Goal: Information Seeking & Learning: Find specific fact

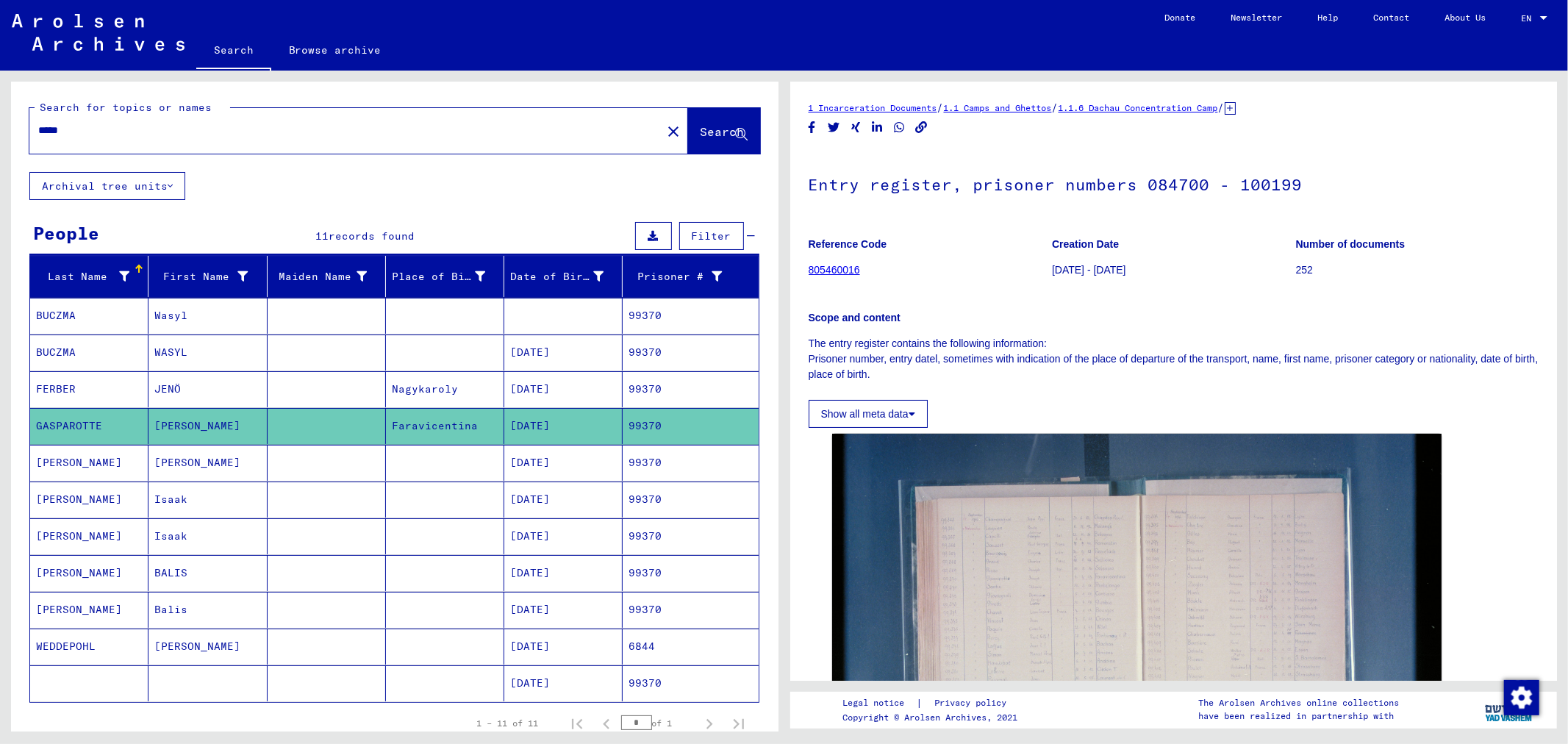
scroll to position [408, 0]
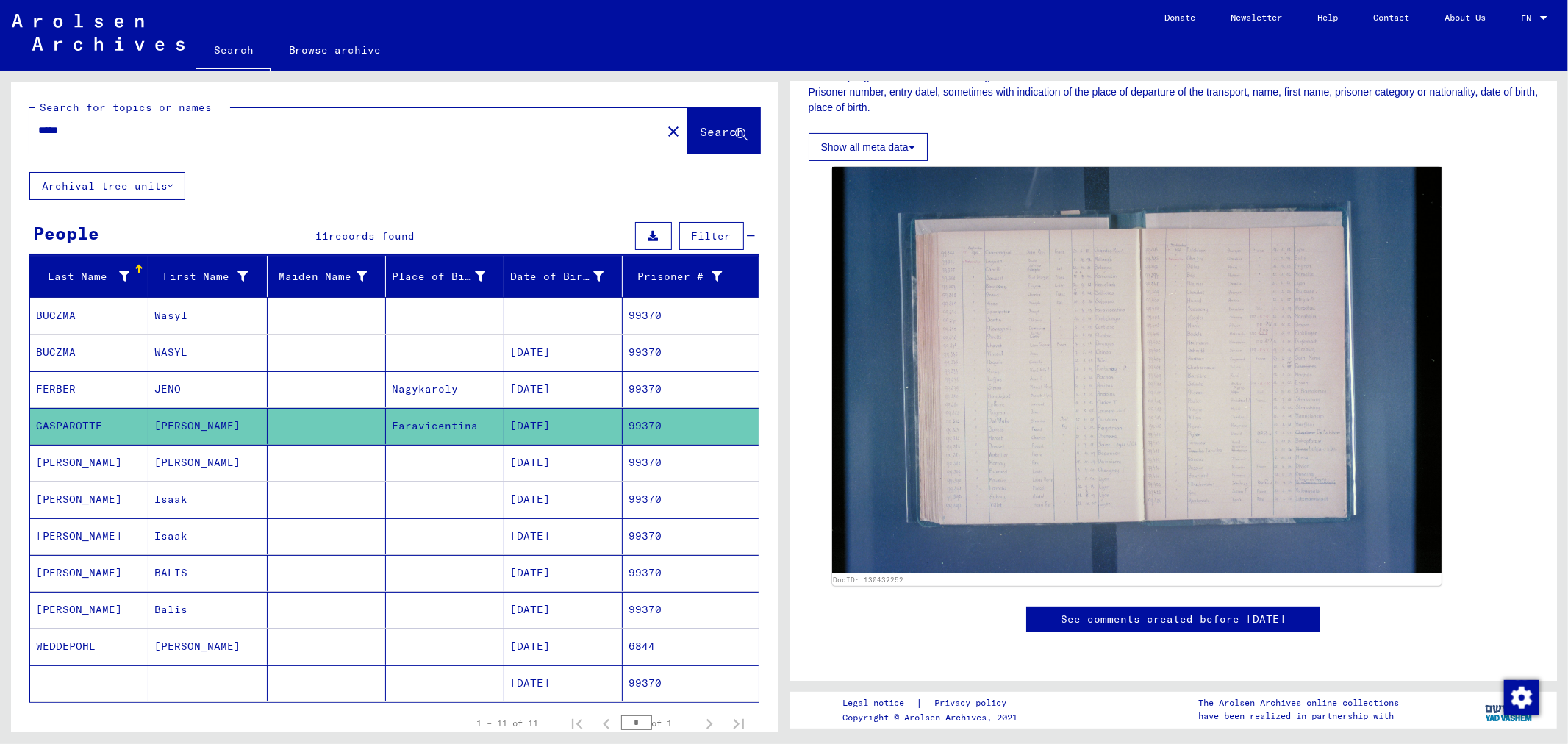
click at [160, 127] on input "*****" at bounding box center [345, 130] width 614 height 16
type input "*"
type input "******"
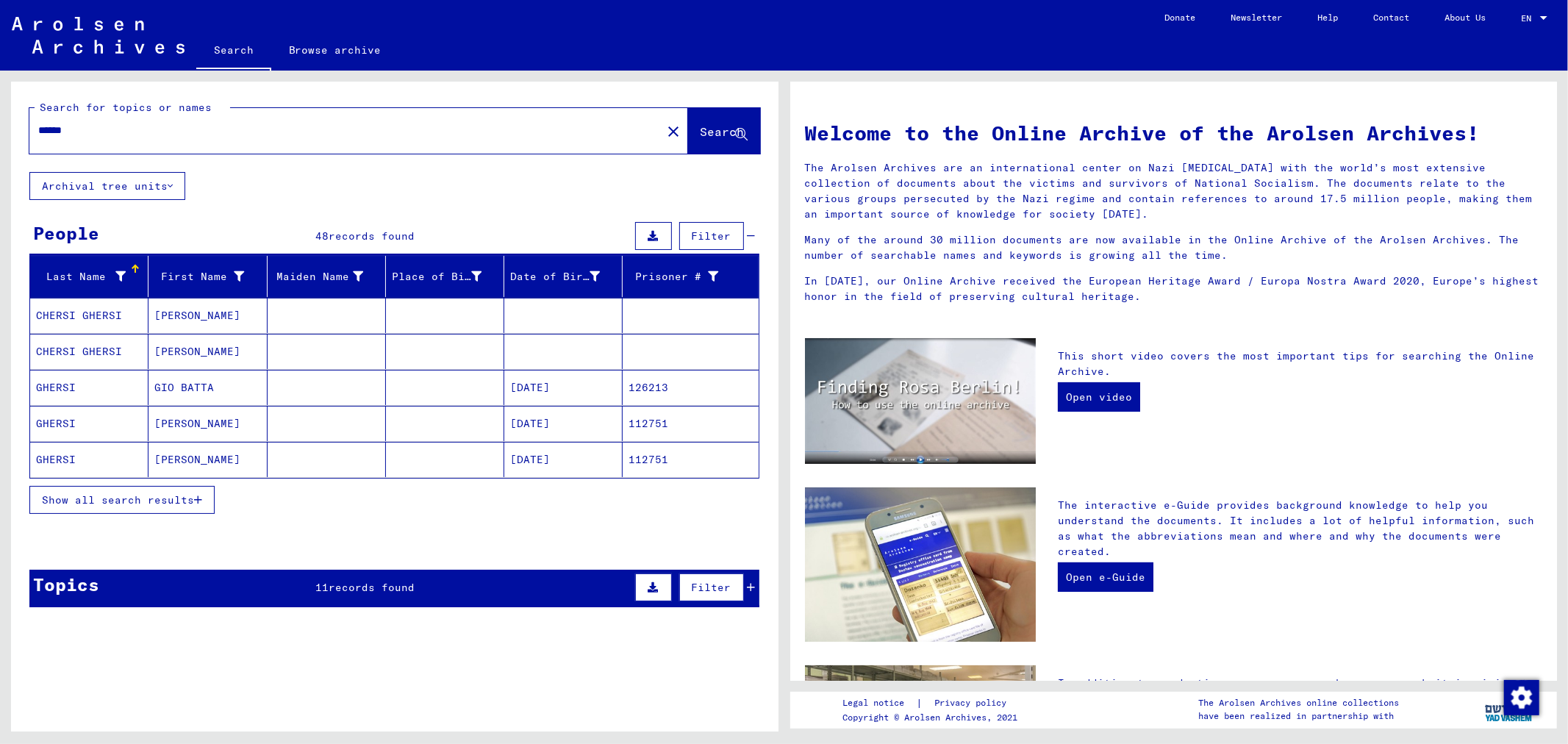
click at [652, 392] on mat-cell "126213" at bounding box center [691, 387] width 136 height 35
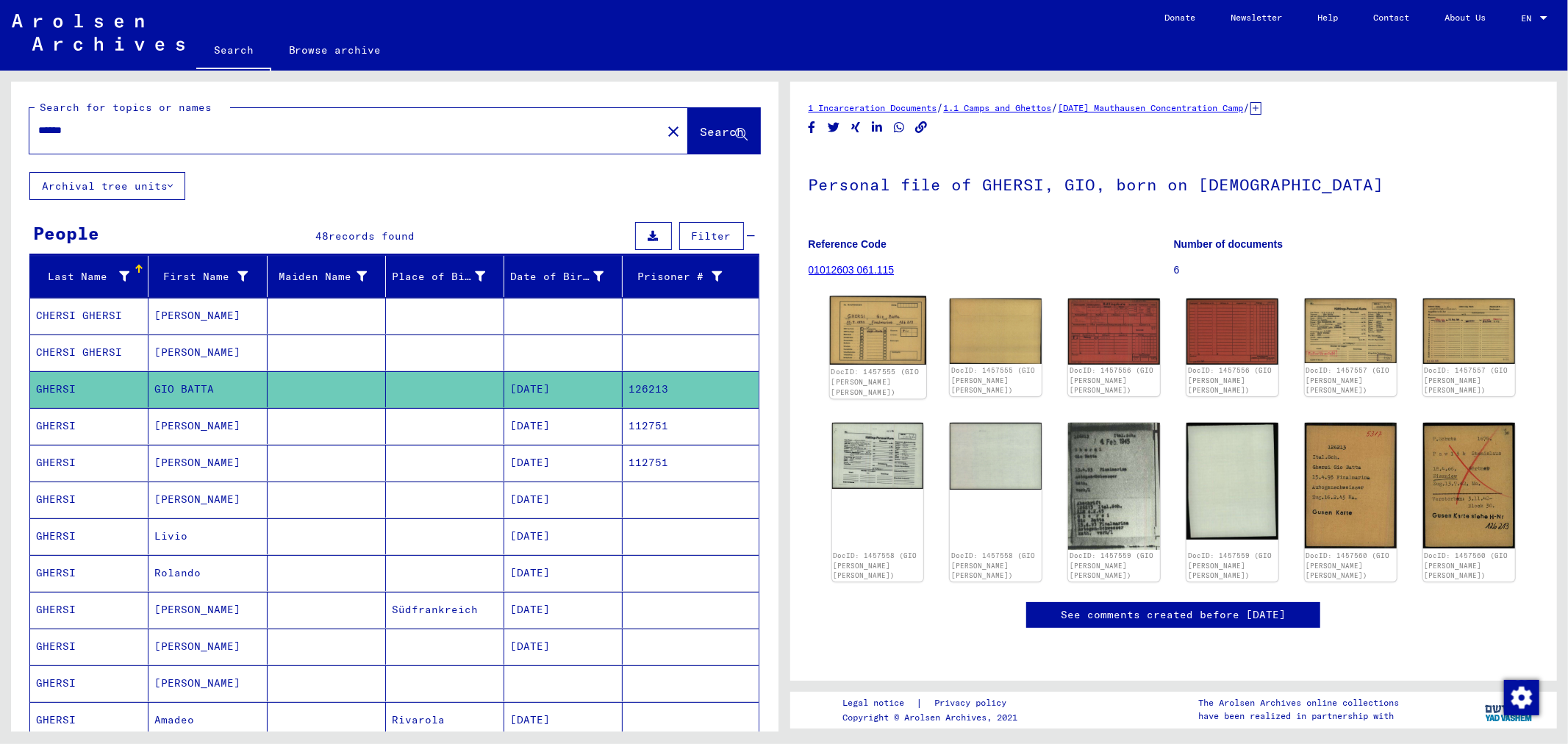
click at [867, 334] on img at bounding box center [877, 331] width 97 height 69
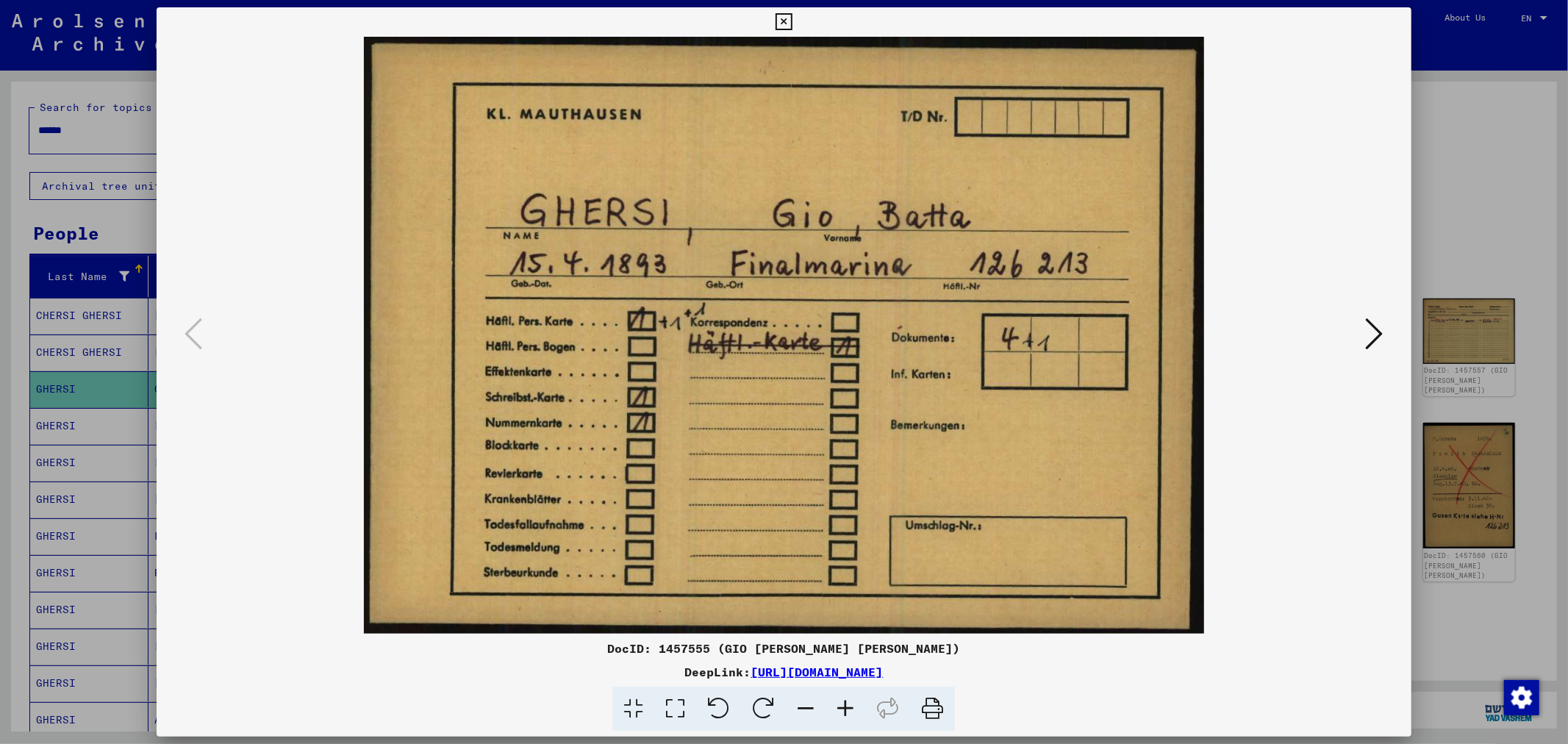
click at [1378, 336] on icon at bounding box center [1375, 333] width 18 height 35
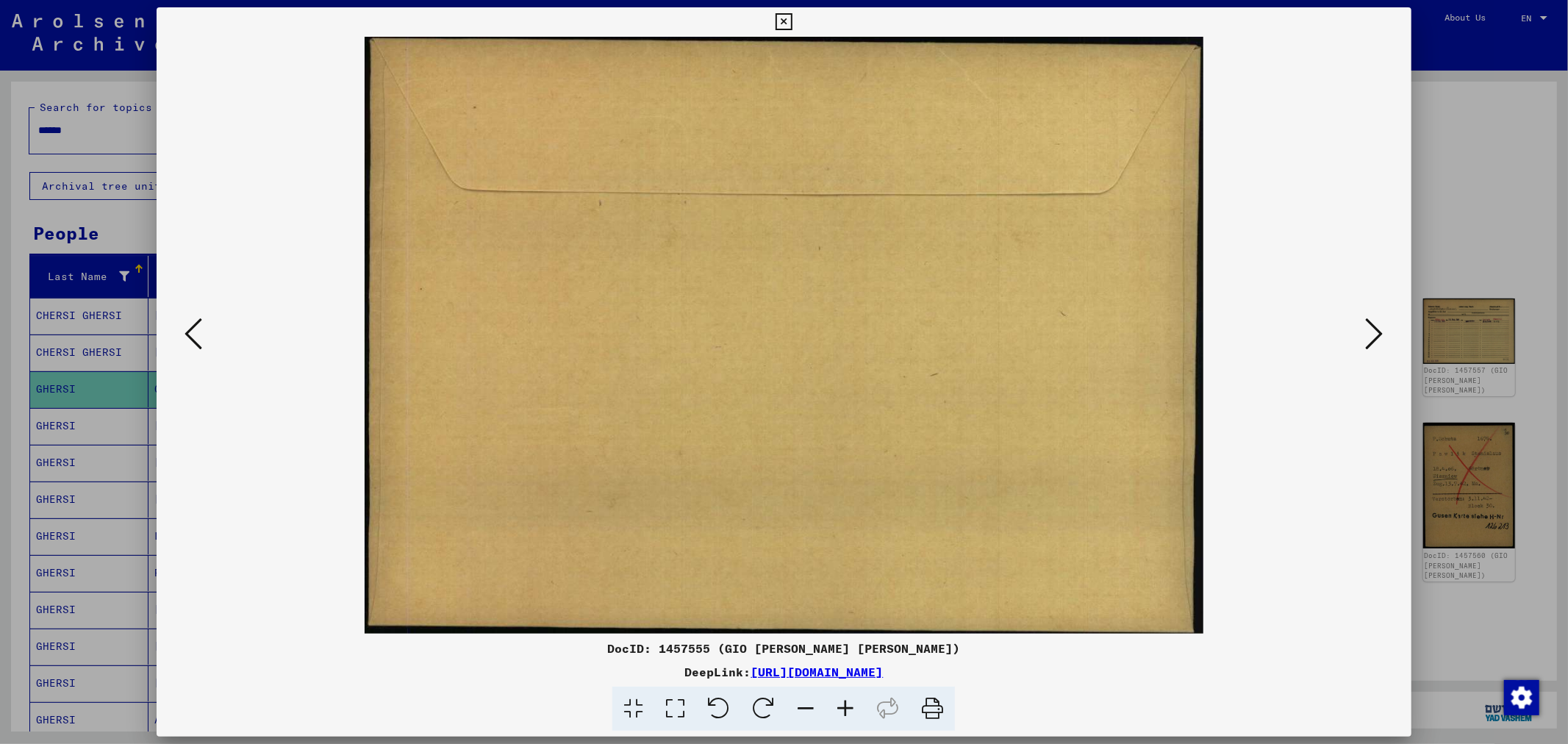
click at [1378, 336] on icon at bounding box center [1375, 333] width 18 height 35
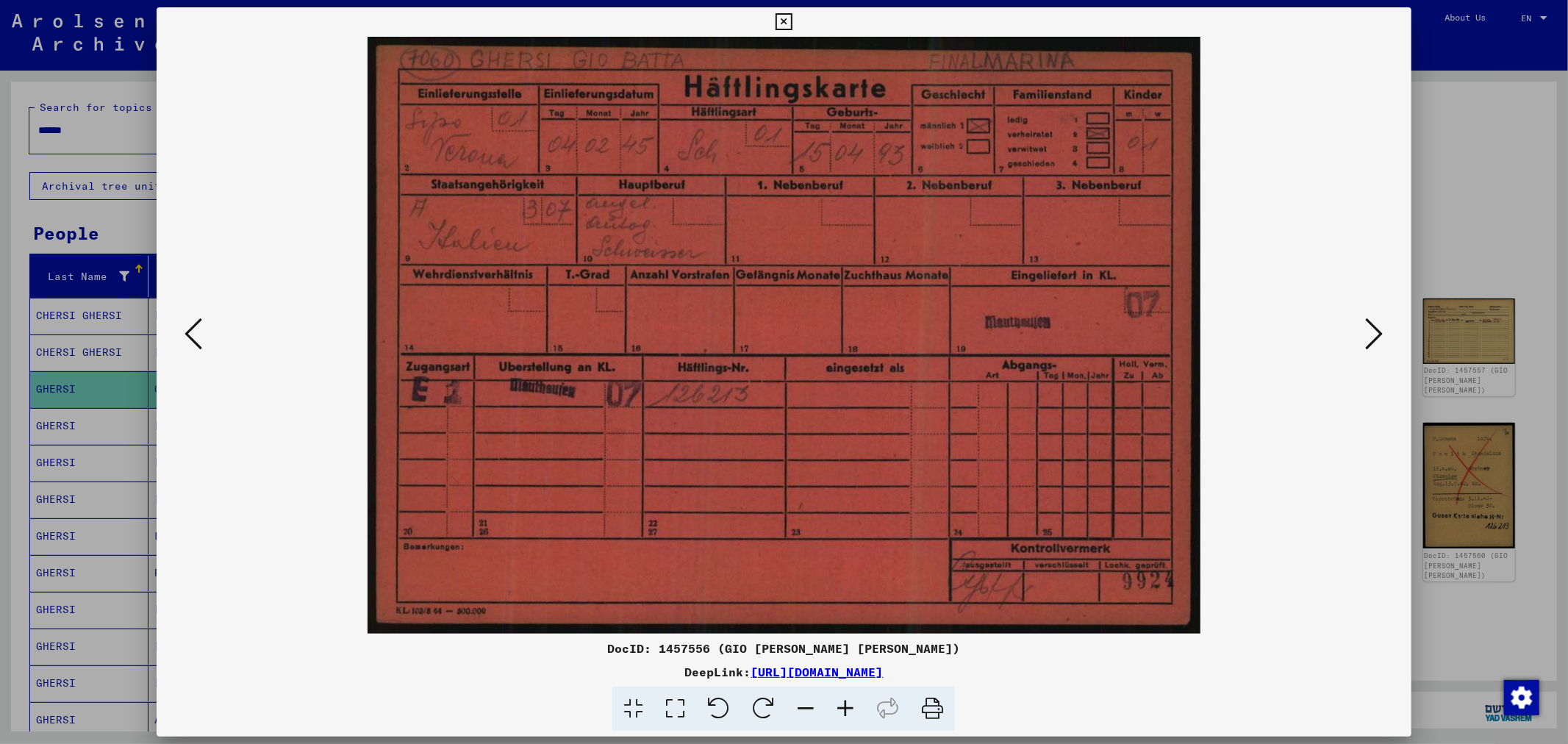
click at [1378, 336] on icon at bounding box center [1375, 333] width 18 height 35
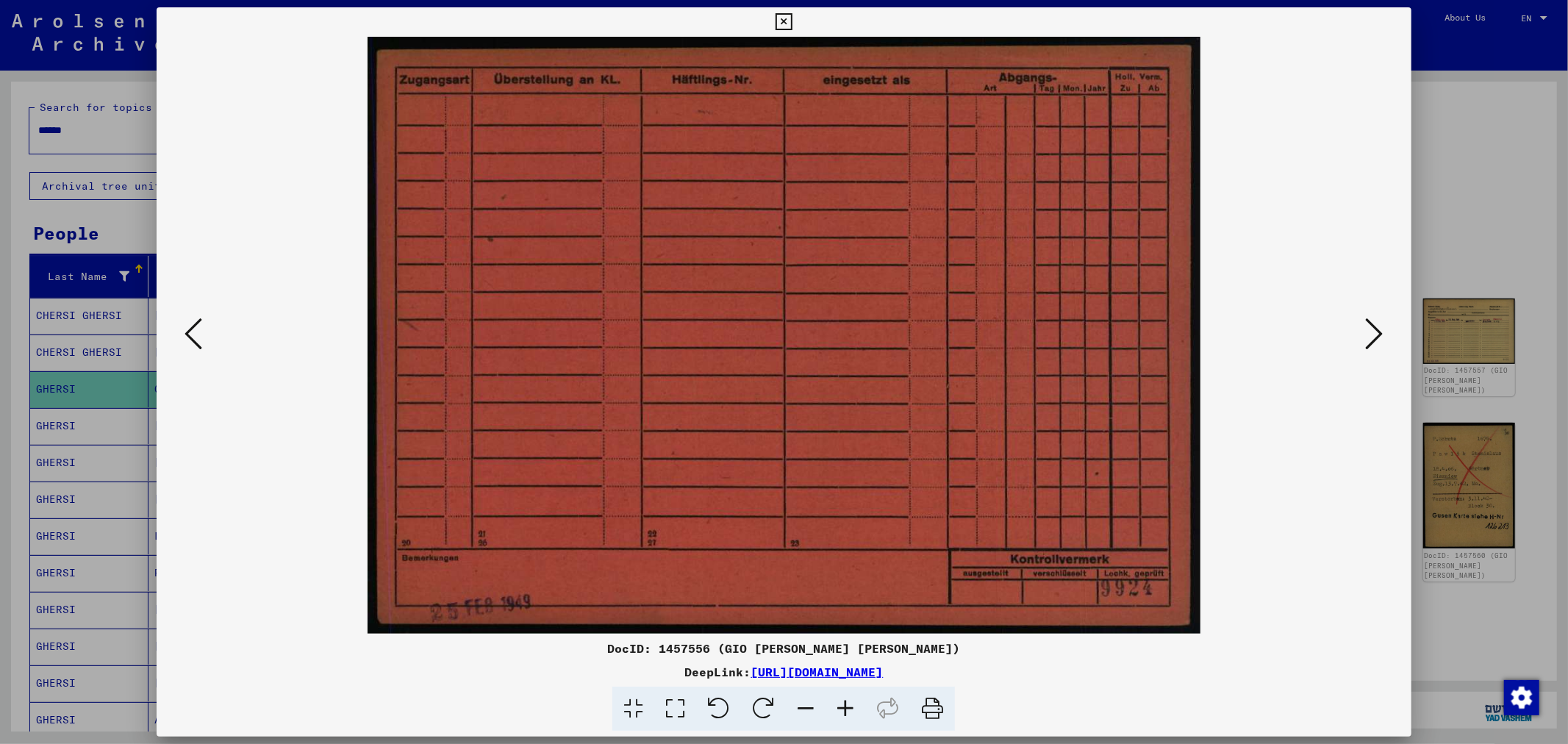
click at [1378, 336] on icon at bounding box center [1375, 333] width 18 height 35
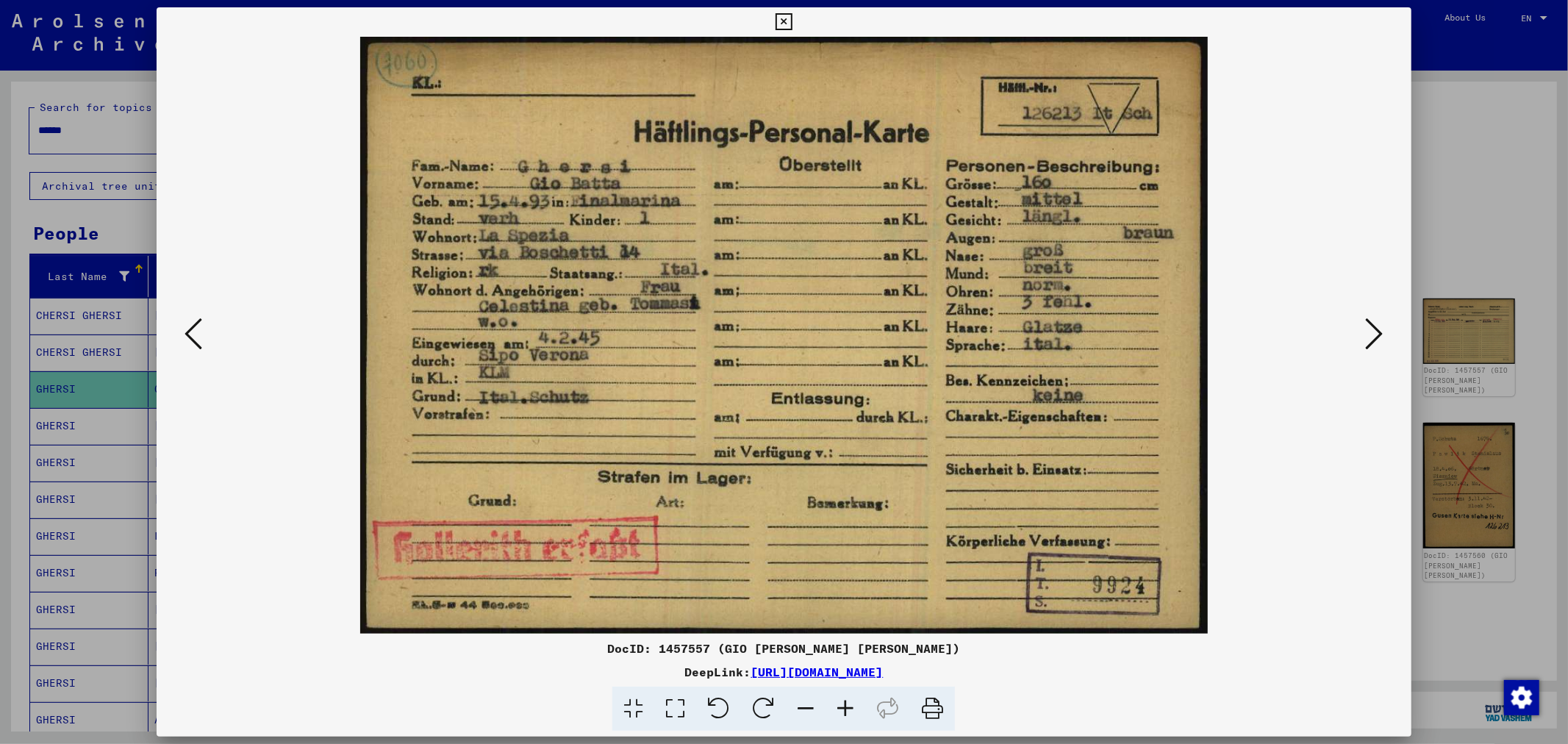
click at [674, 701] on icon at bounding box center [675, 709] width 42 height 45
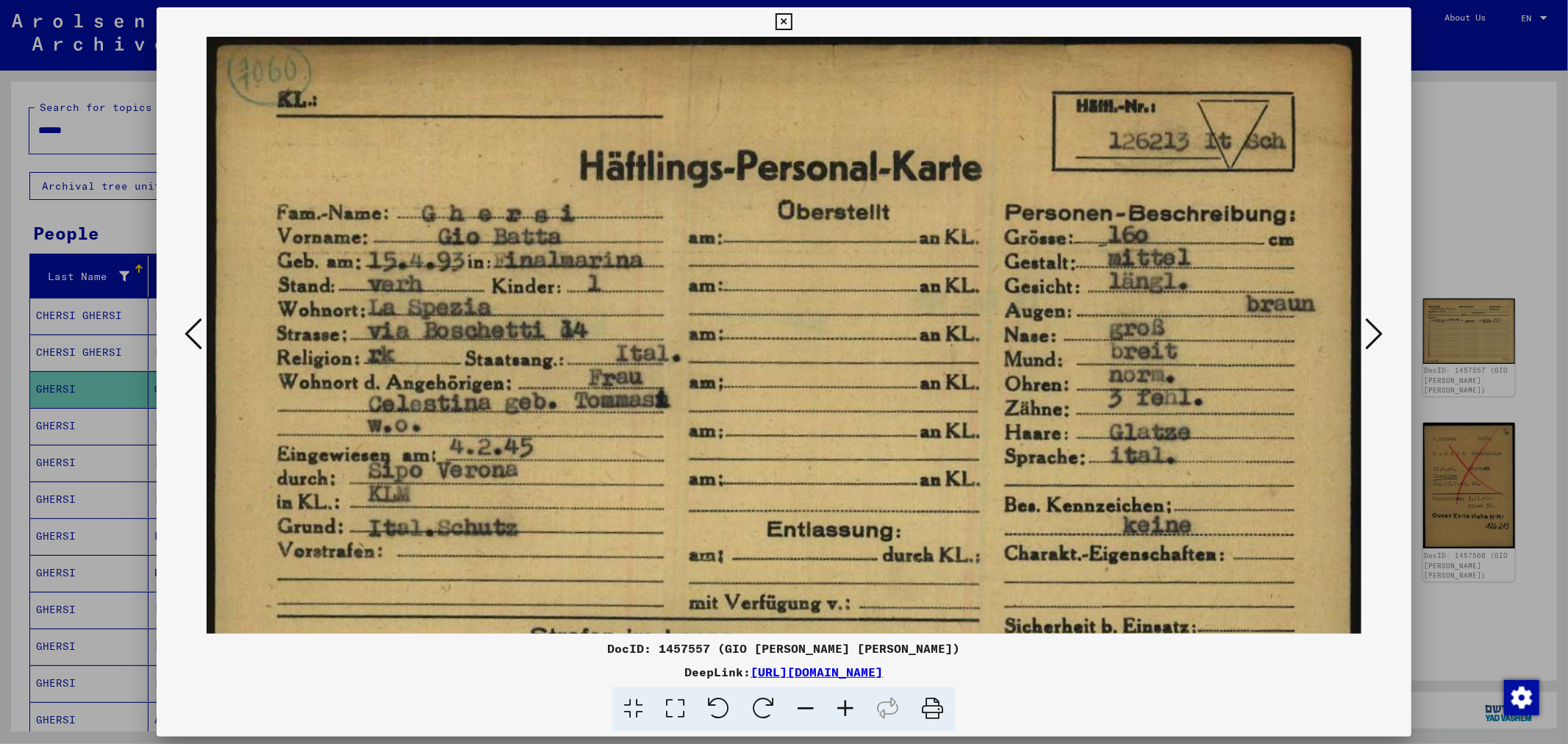
click at [1467, 202] on div at bounding box center [784, 372] width 1568 height 744
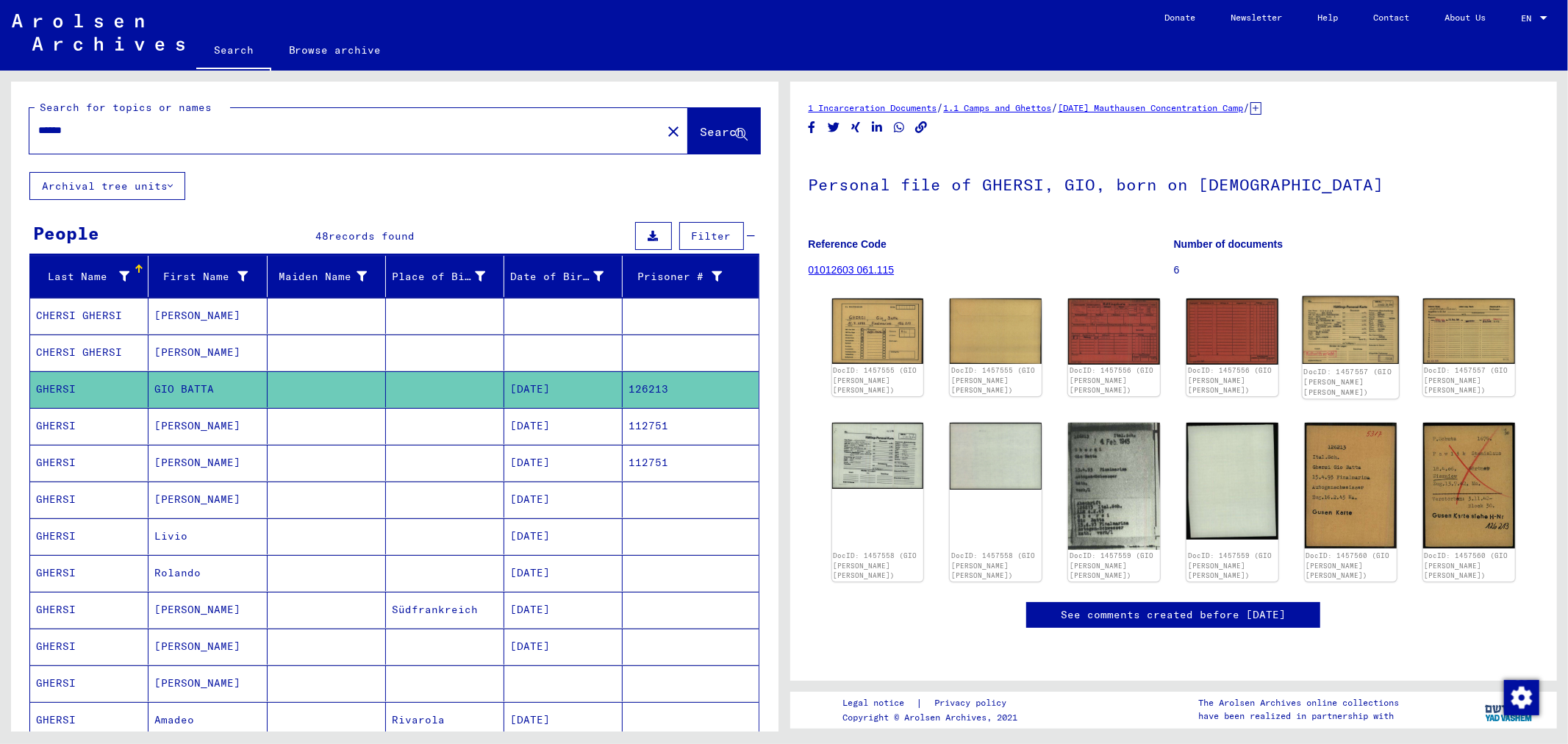
click at [1360, 333] on img at bounding box center [1351, 330] width 97 height 68
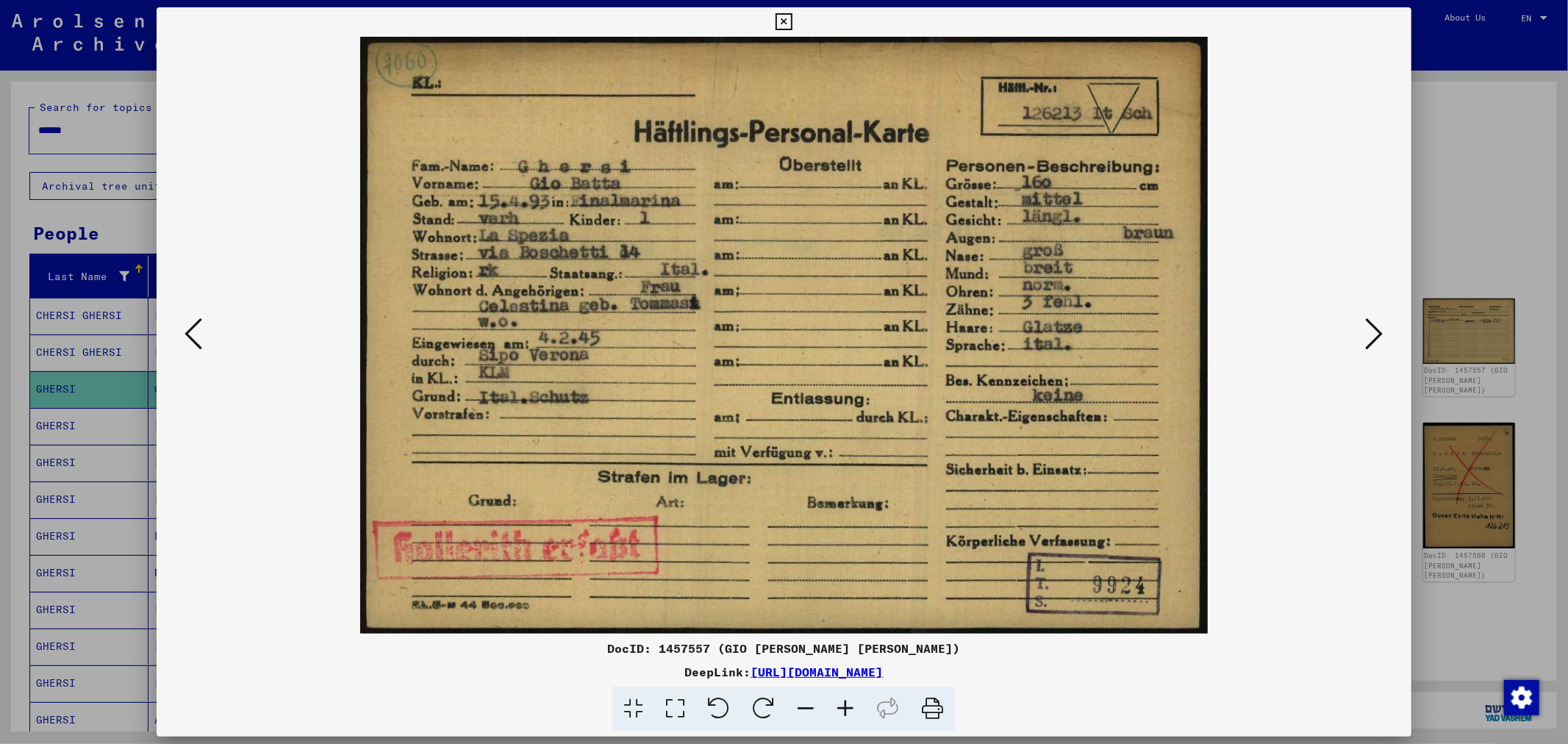
click at [1375, 333] on icon at bounding box center [1375, 333] width 18 height 35
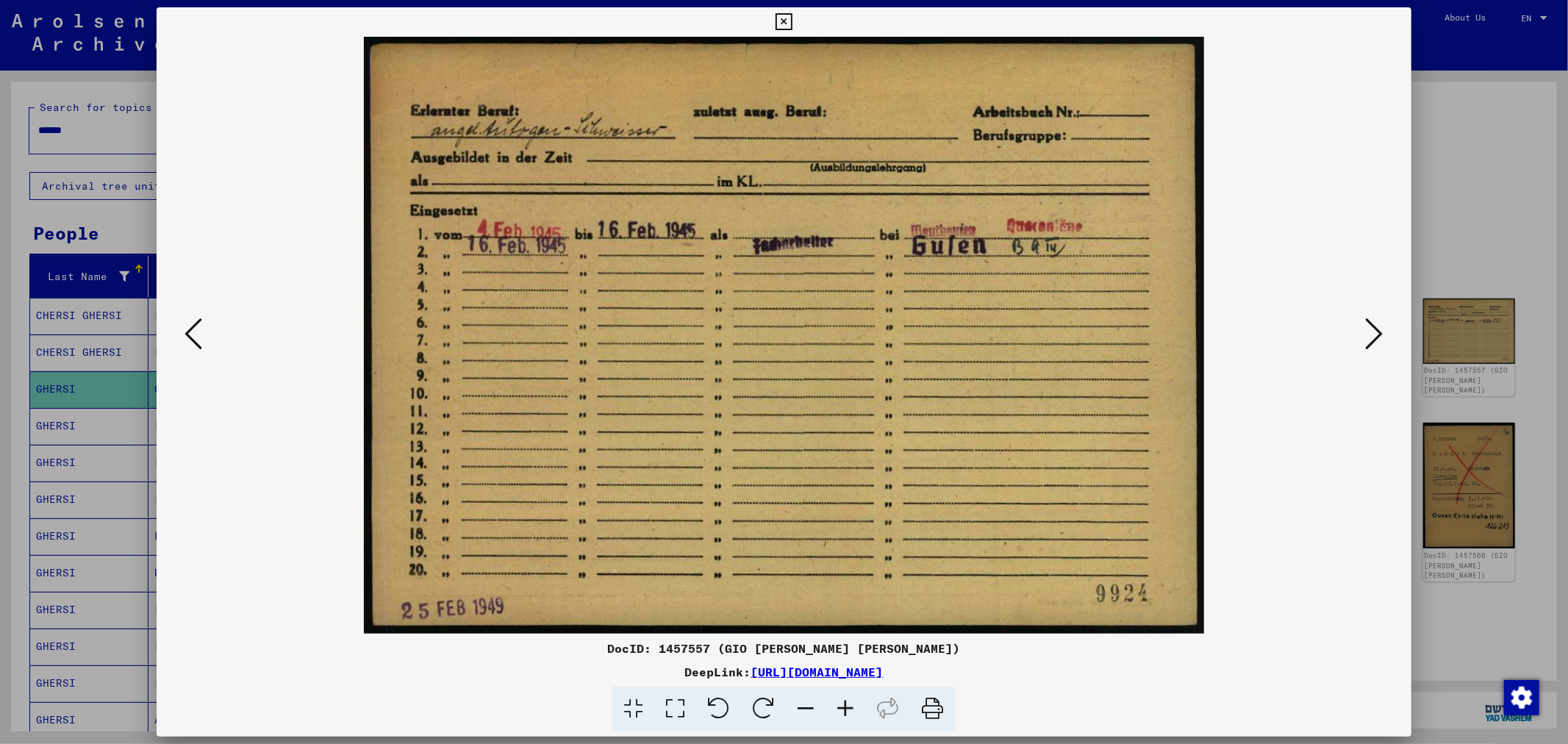
click at [1375, 333] on icon at bounding box center [1375, 333] width 18 height 35
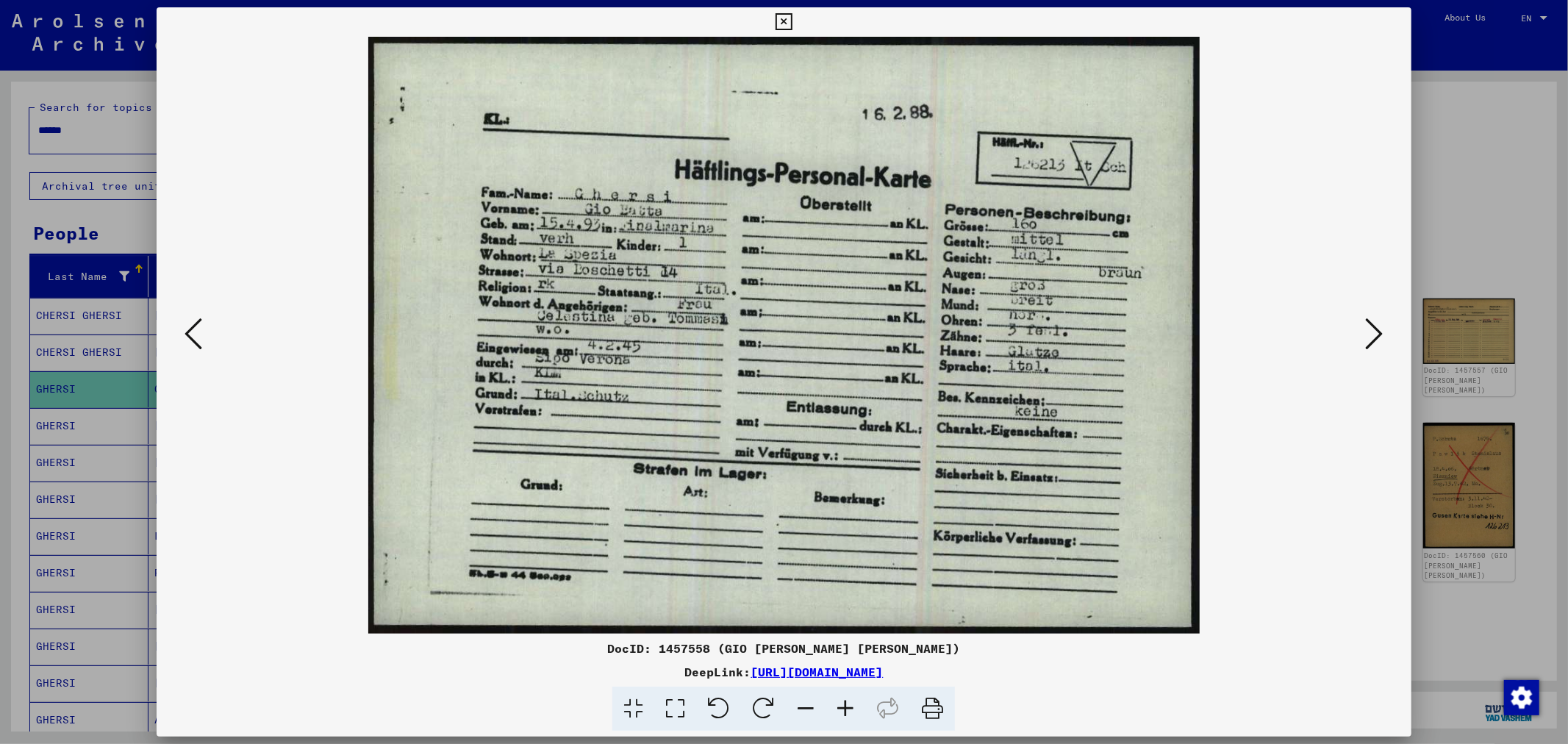
click at [1375, 333] on icon at bounding box center [1375, 333] width 18 height 35
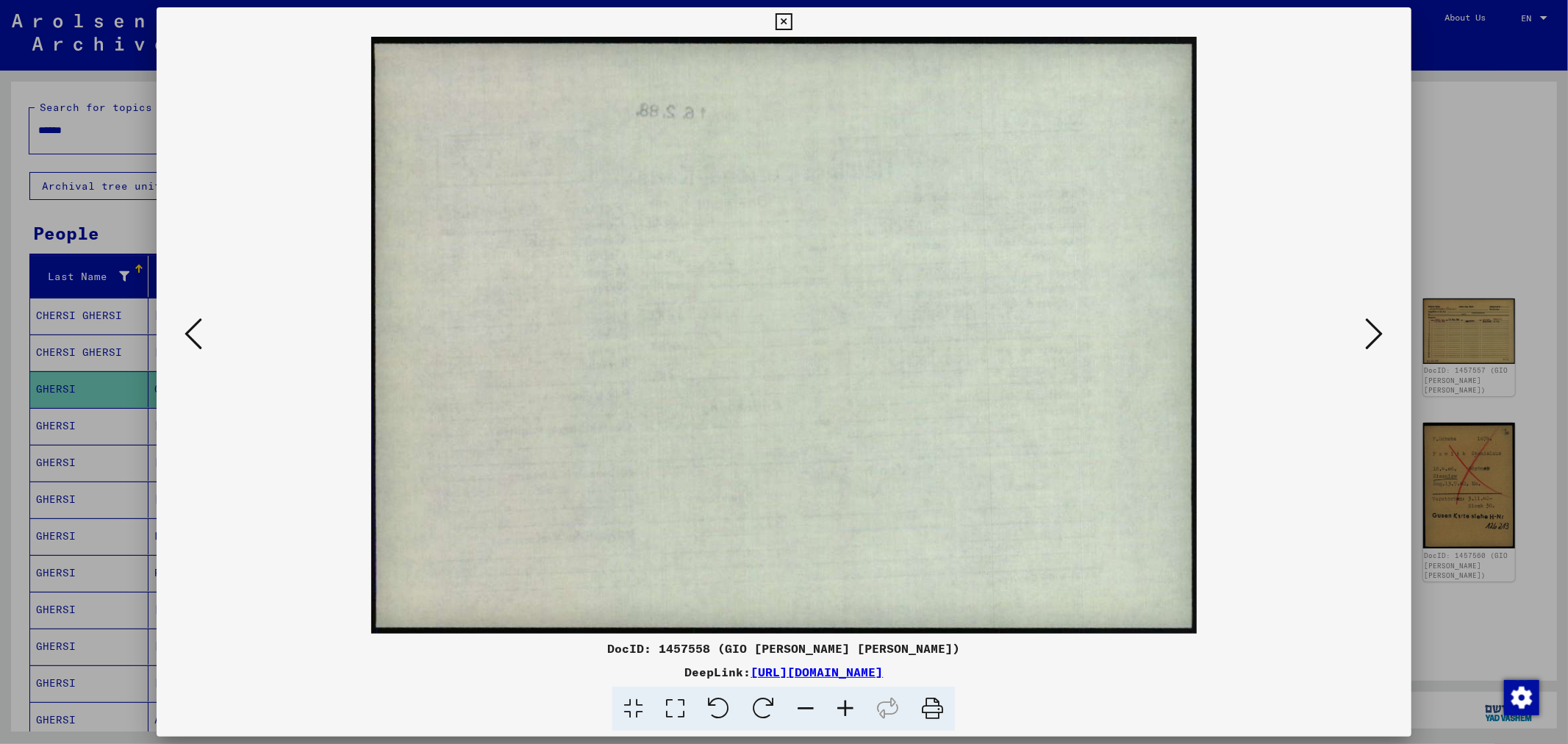
click at [1375, 333] on icon at bounding box center [1375, 333] width 18 height 35
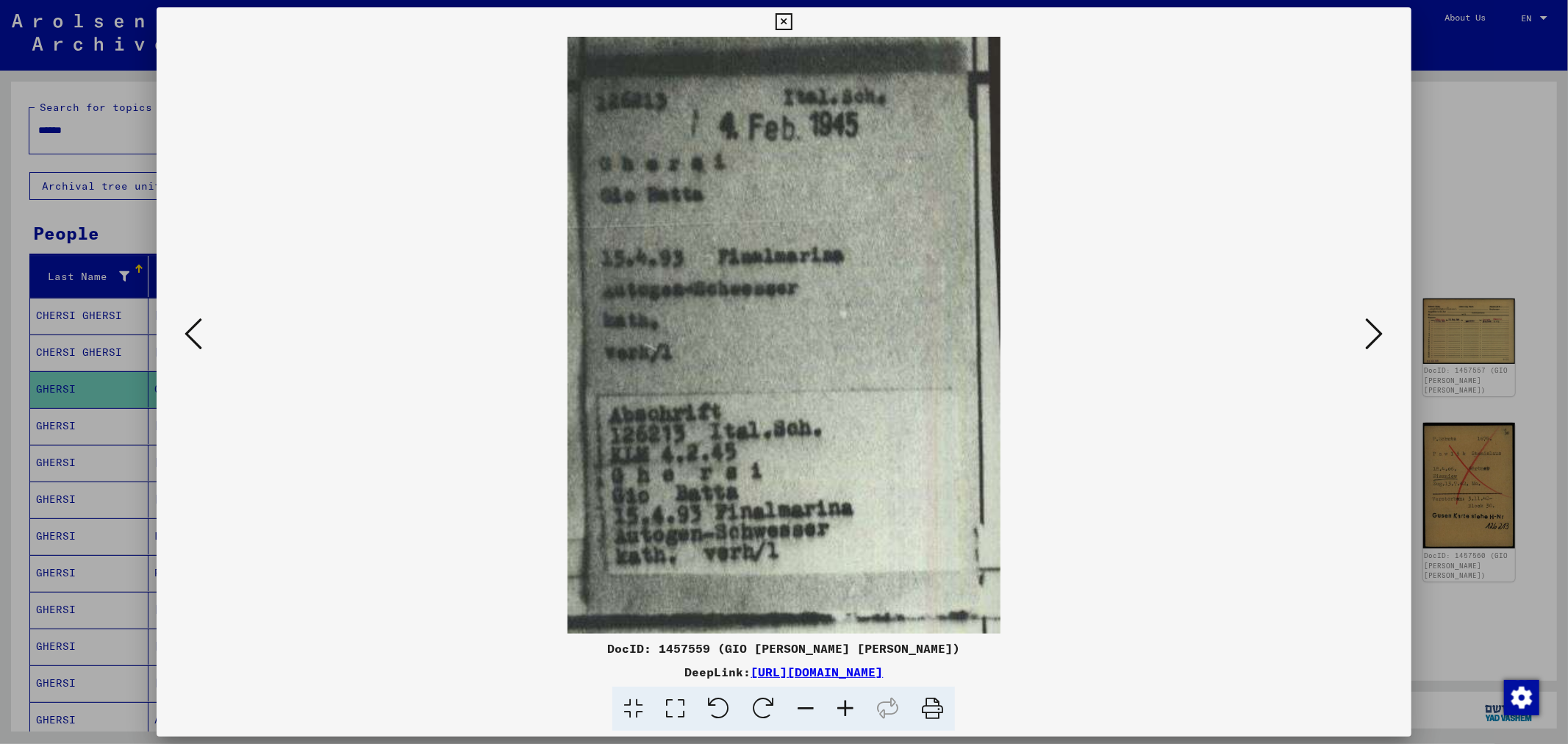
click at [1375, 333] on icon at bounding box center [1375, 333] width 18 height 35
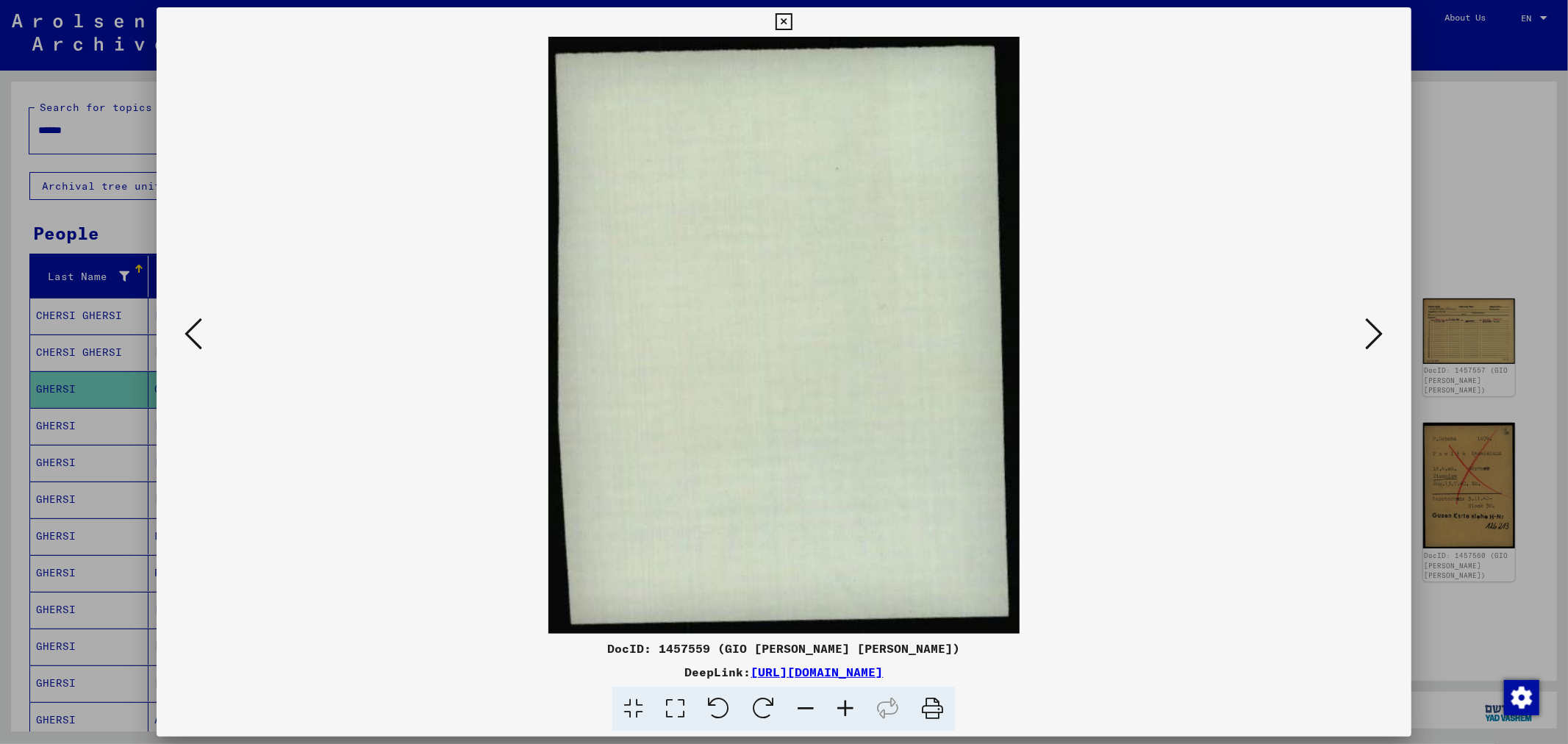
click at [1375, 333] on icon at bounding box center [1375, 333] width 18 height 35
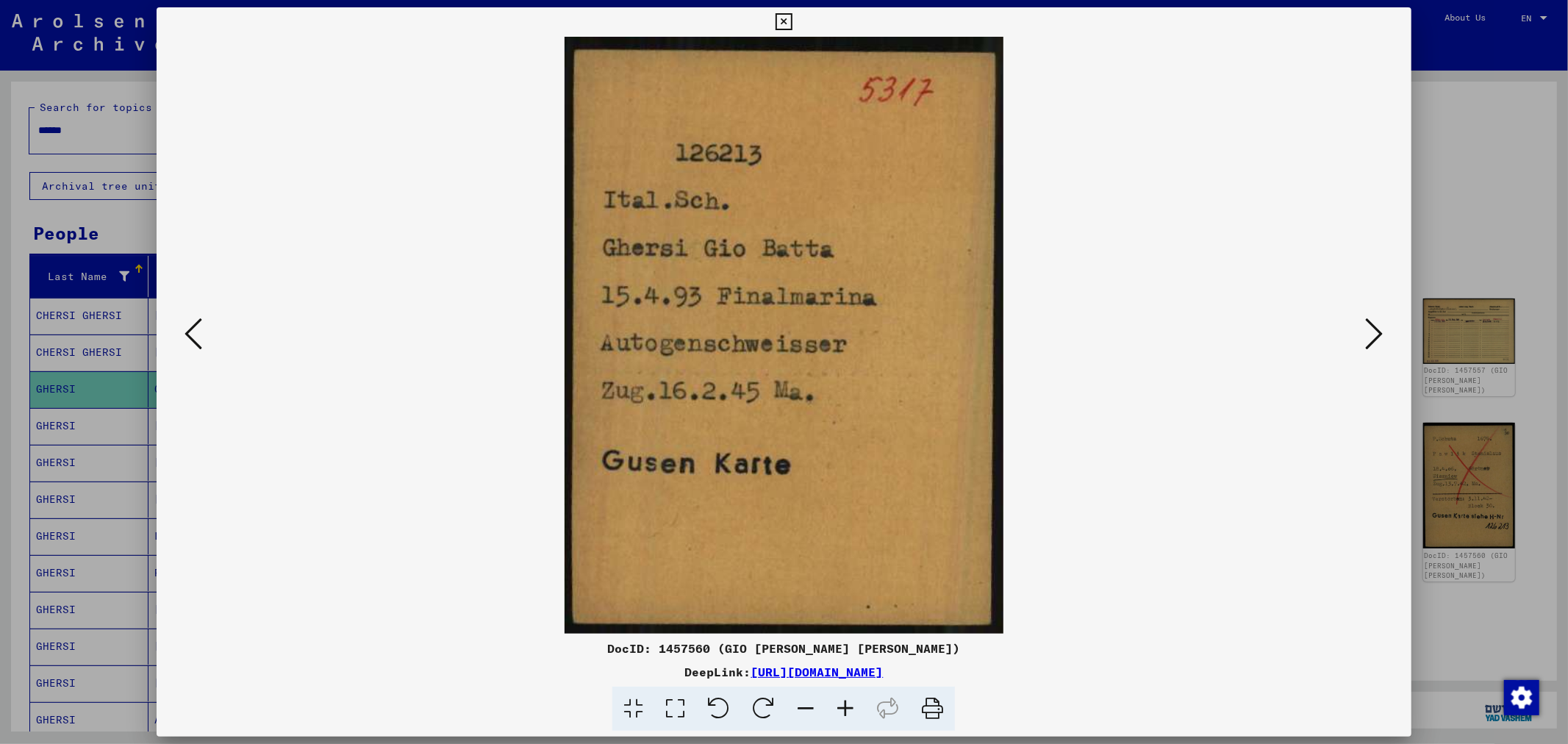
click at [1471, 238] on div at bounding box center [784, 372] width 1568 height 744
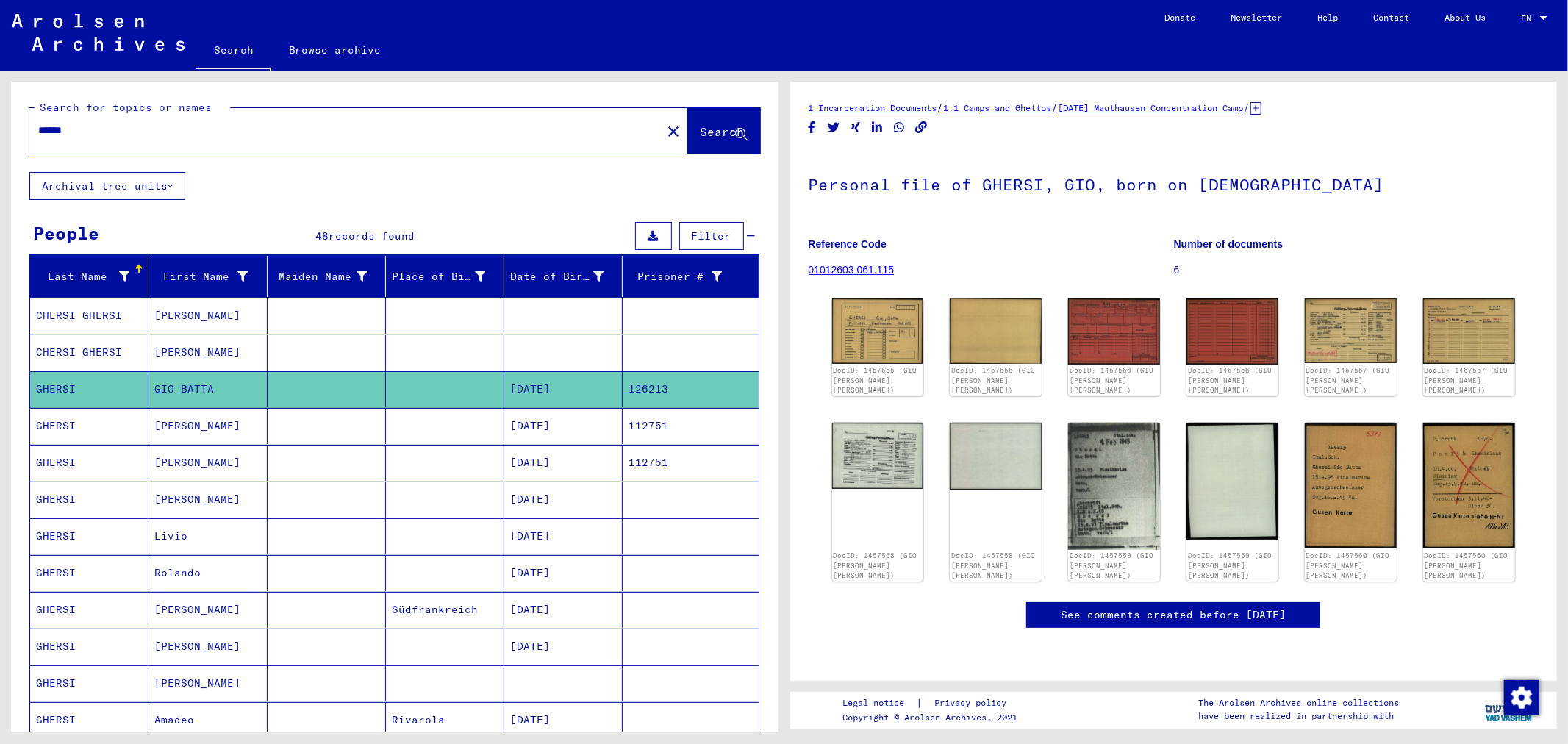
click at [667, 431] on mat-cell "112751" at bounding box center [691, 425] width 136 height 36
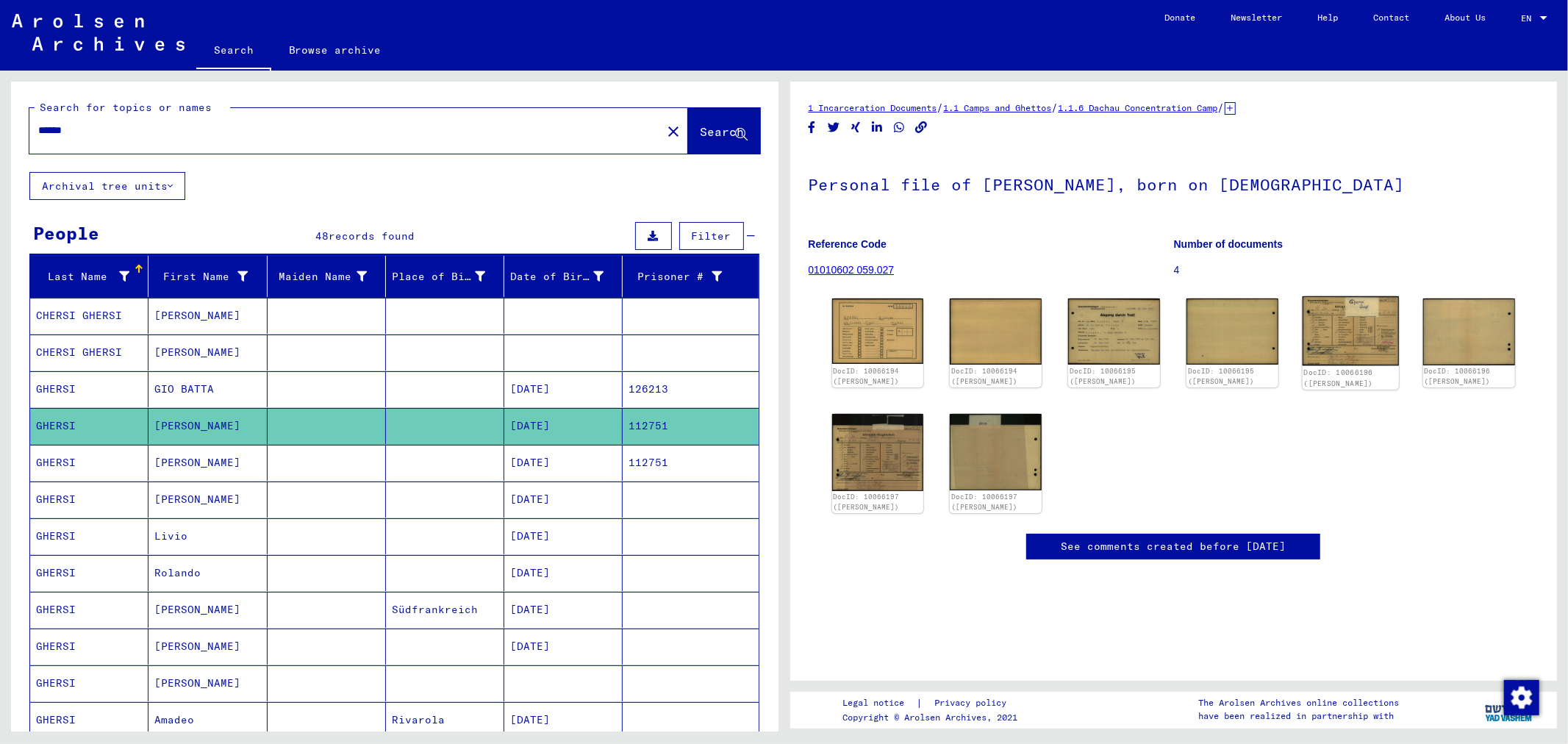
click at [1331, 335] on img at bounding box center [1351, 331] width 97 height 70
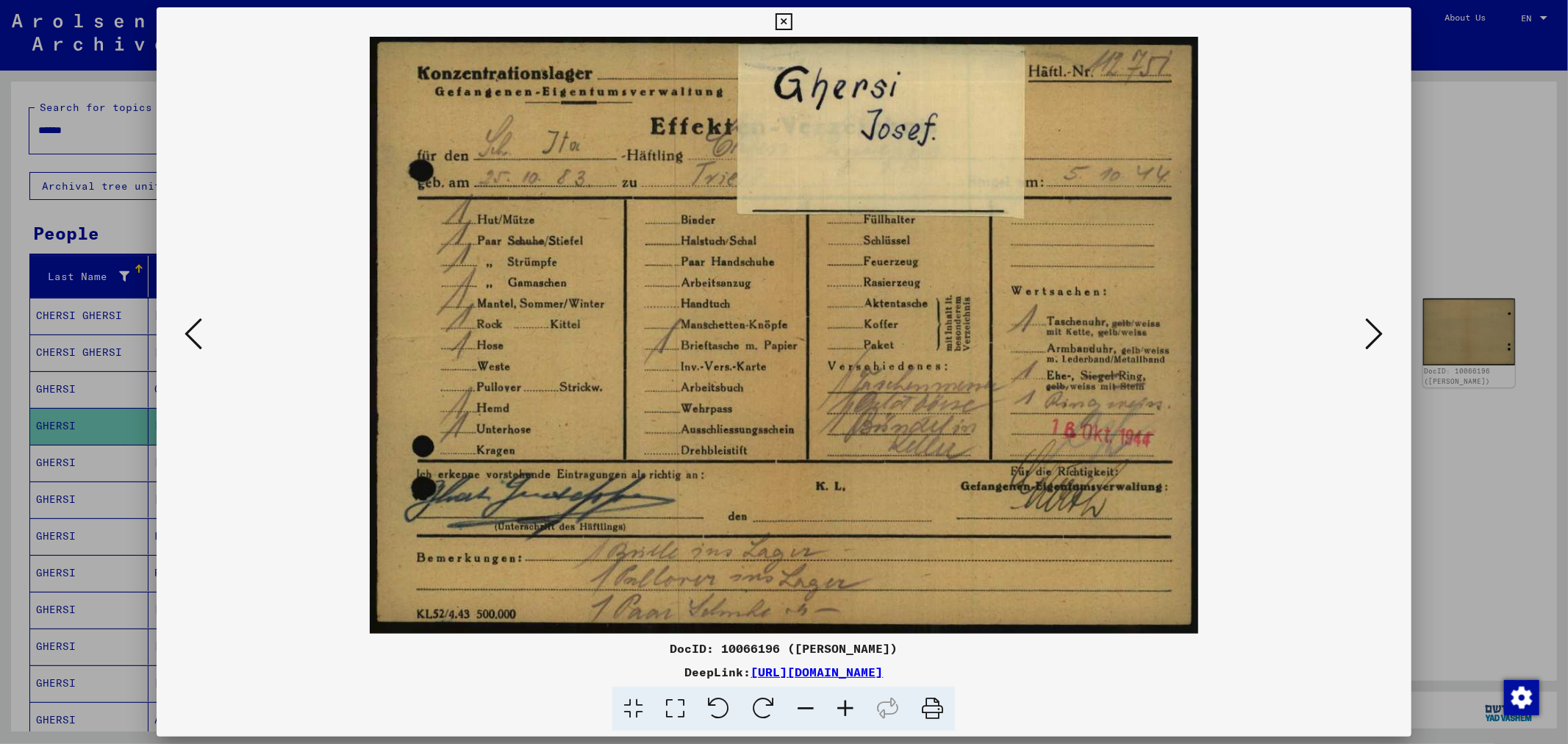
click at [1455, 229] on div at bounding box center [784, 372] width 1568 height 744
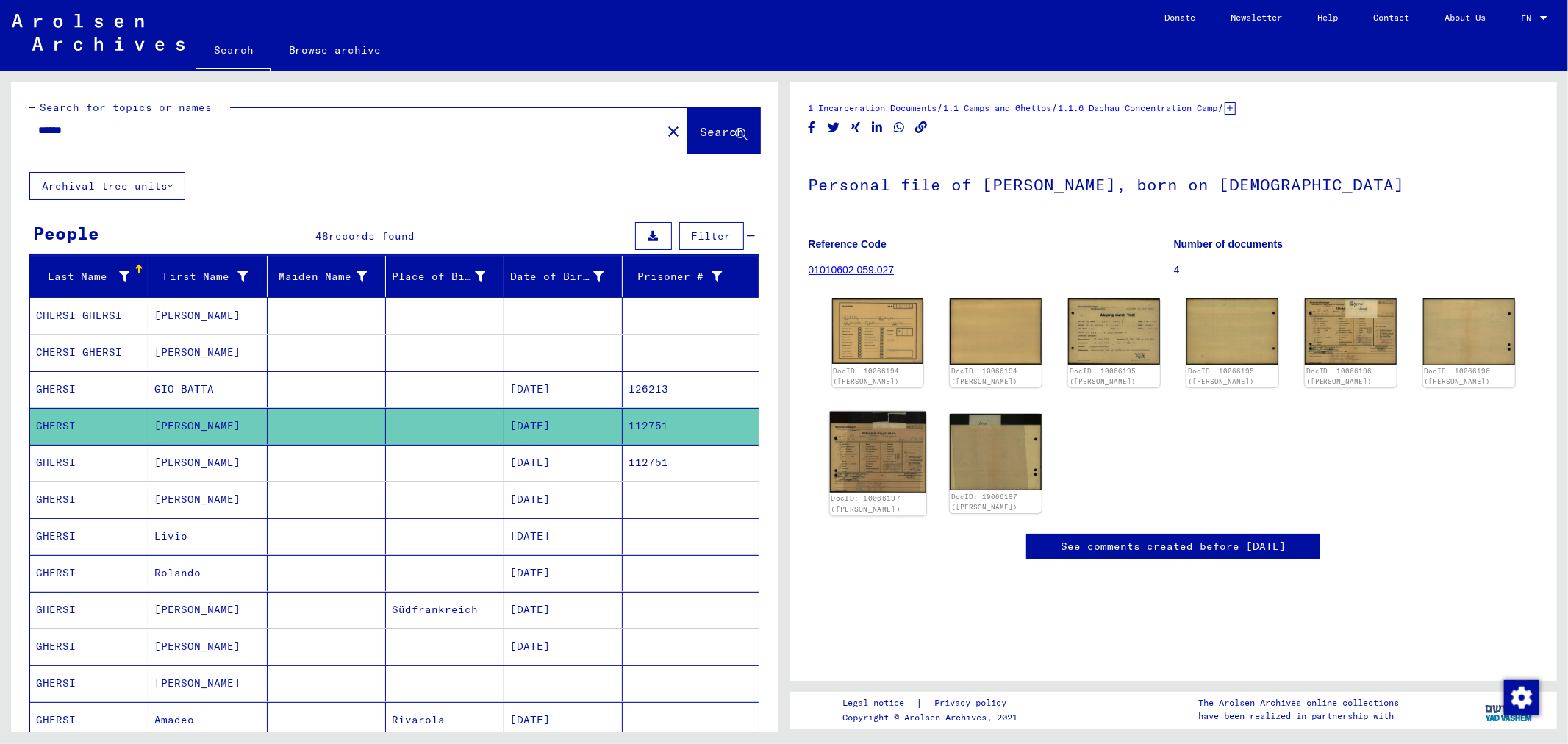
click at [878, 449] on img at bounding box center [877, 451] width 97 height 81
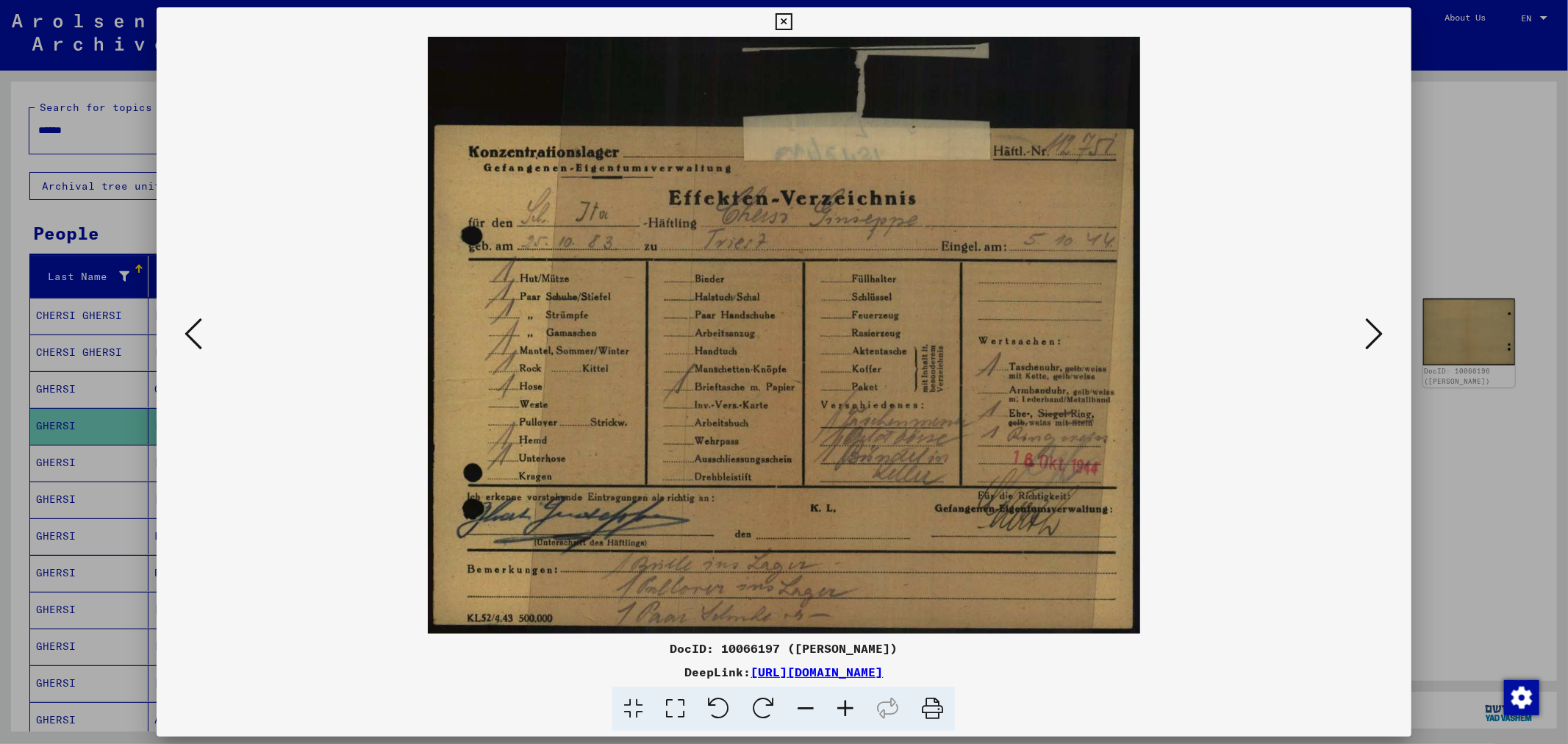
click at [1460, 145] on div at bounding box center [784, 372] width 1568 height 744
